Goal: Task Accomplishment & Management: Manage account settings

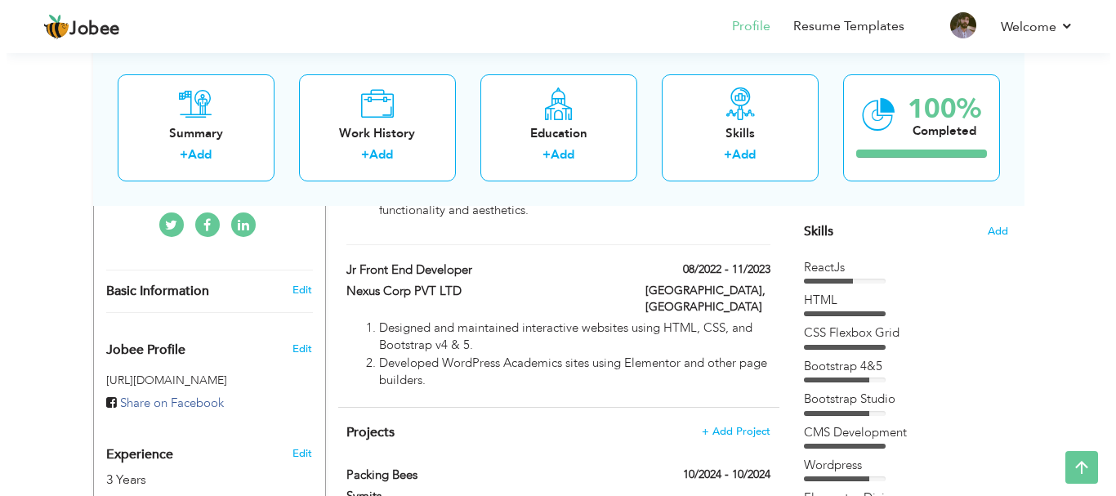
scroll to position [409, 0]
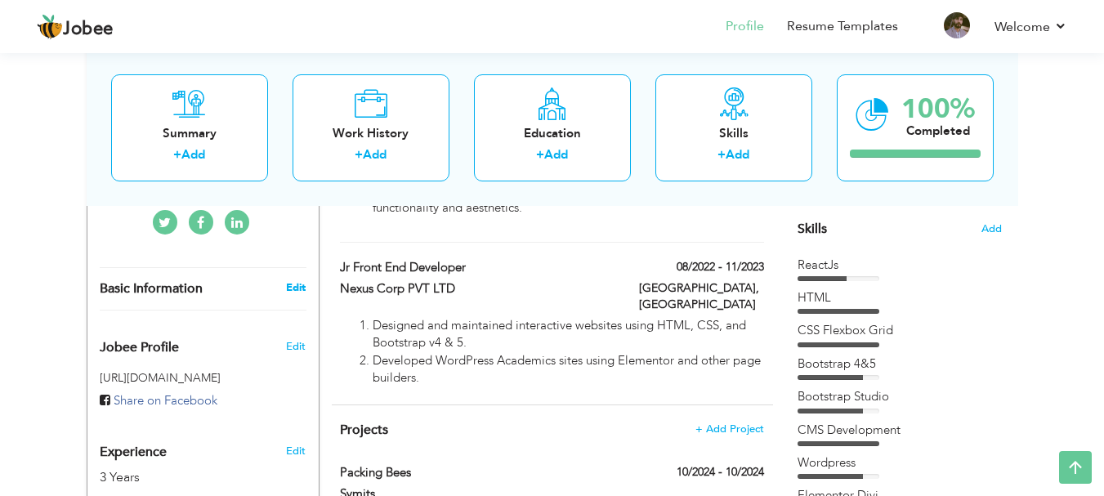
click at [289, 280] on link "Edit" at bounding box center [296, 287] width 20 height 15
select select "number:166"
select select "number:5"
type input "Symits"
type input "Software Engineer"
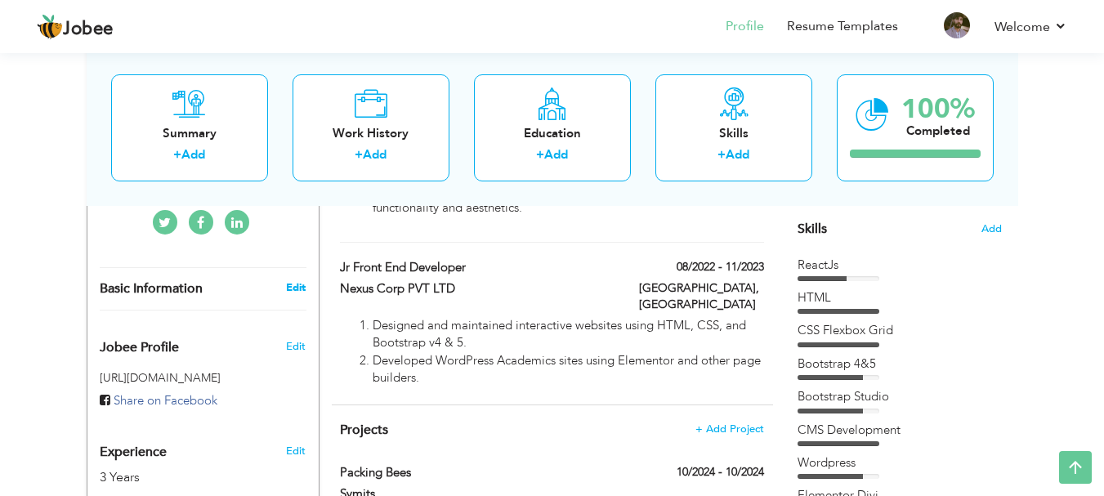
type input "[URL][DOMAIN_NAME][PERSON_NAME]"
type input "[URL][DOMAIN_NAME][PERSON_NAME][DOMAIN_NAME]"
type input "[URL][DOMAIN_NAME]"
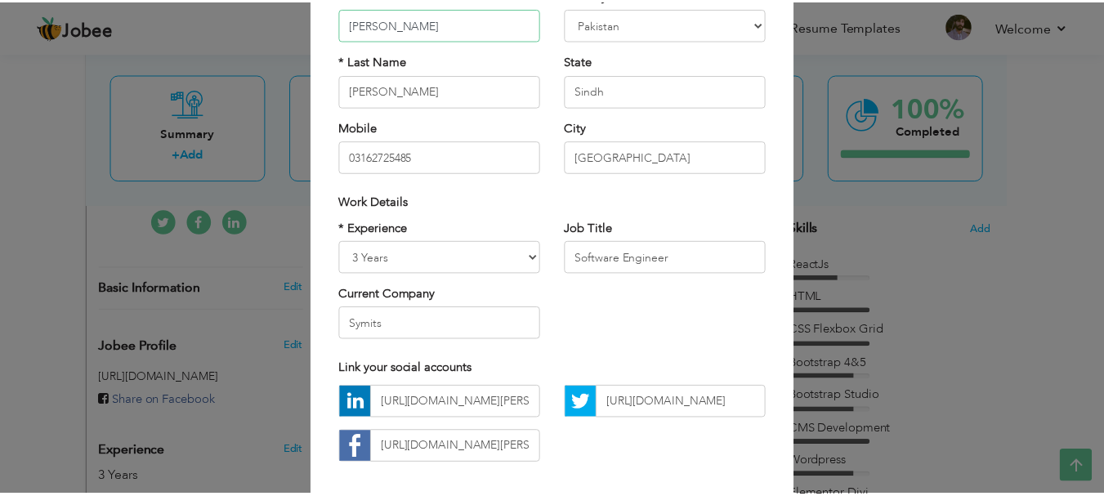
scroll to position [163, 0]
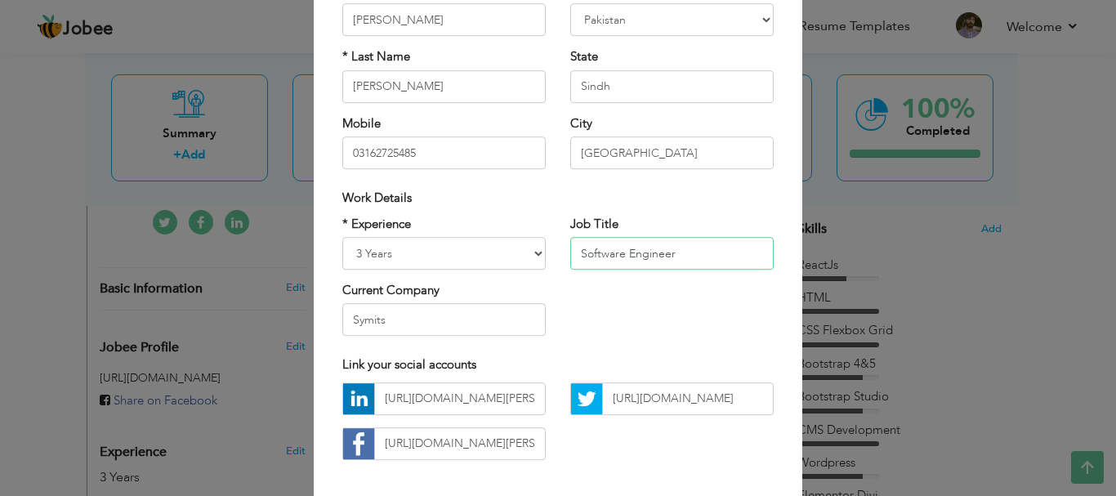
drag, startPoint x: 670, startPoint y: 254, endPoint x: 568, endPoint y: 249, distance: 102.3
click at [571, 249] on input "Software Engineer" at bounding box center [673, 253] width 204 height 33
click at [696, 248] on input "Software Engineer" at bounding box center [673, 253] width 204 height 33
click at [882, 169] on div "× Profile Contact Information * First Name [GEOGRAPHIC_DATA] * Last Name [PERSO…" at bounding box center [558, 248] width 1116 height 496
